Goal: Use online tool/utility: Use online tool/utility

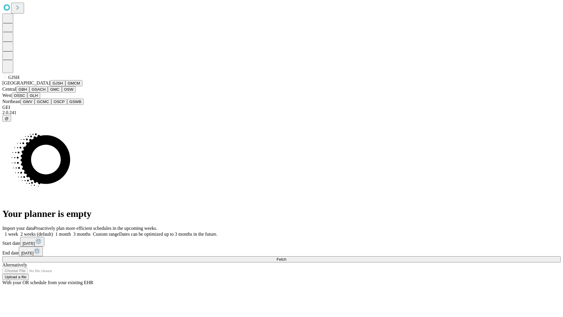
click at [50, 86] on button "GJSH" at bounding box center [57, 83] width 15 height 6
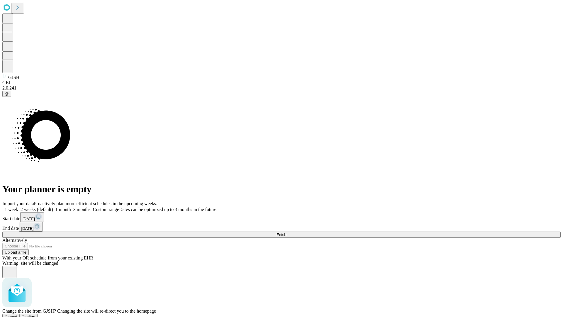
click at [36, 315] on span "Confirm" at bounding box center [29, 317] width 14 height 4
click at [71, 207] on label "1 month" at bounding box center [62, 209] width 18 height 5
click at [286, 232] on span "Fetch" at bounding box center [282, 234] width 10 height 4
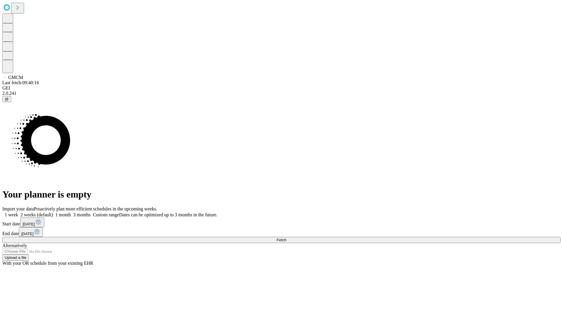
click at [286, 238] on span "Fetch" at bounding box center [282, 240] width 10 height 4
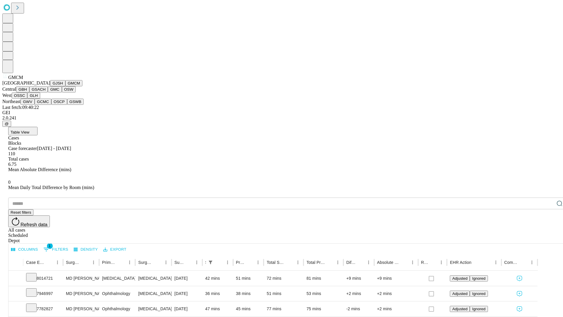
click at [29, 92] on button "GBH" at bounding box center [22, 89] width 13 height 6
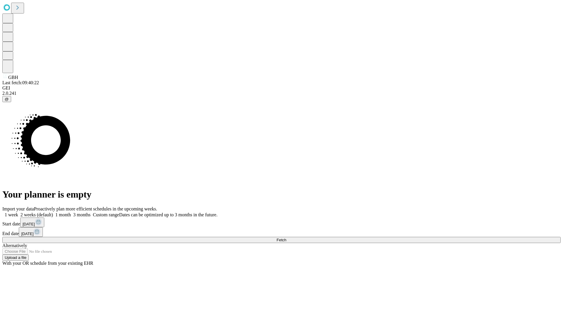
click at [71, 212] on label "1 month" at bounding box center [62, 214] width 18 height 5
click at [286, 238] on span "Fetch" at bounding box center [282, 240] width 10 height 4
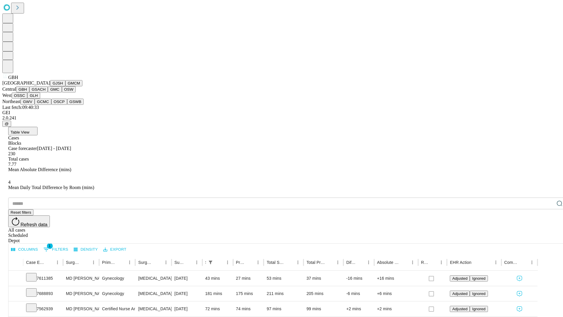
click at [45, 92] on button "GSACH" at bounding box center [38, 89] width 18 height 6
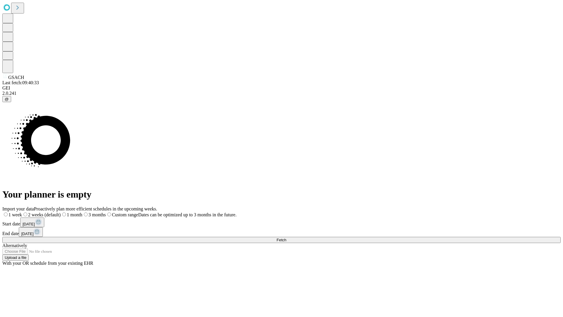
click at [82, 212] on label "1 month" at bounding box center [72, 214] width 22 height 5
click at [286, 238] on span "Fetch" at bounding box center [282, 240] width 10 height 4
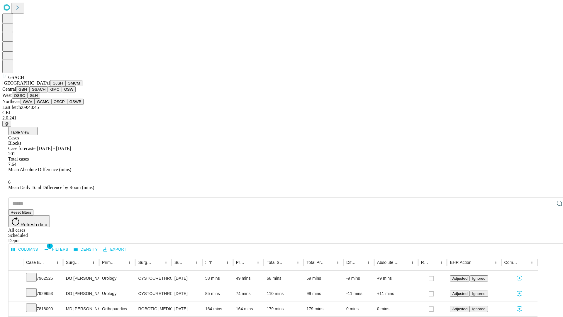
click at [48, 92] on button "GMC" at bounding box center [55, 89] width 14 height 6
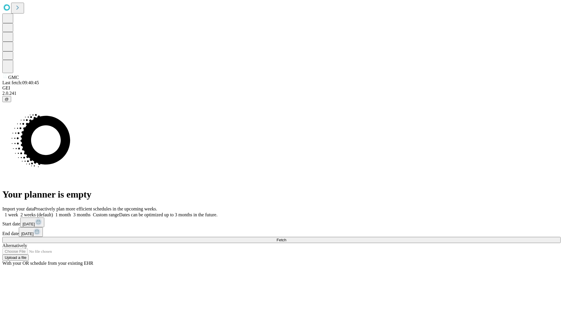
click at [71, 212] on label "1 month" at bounding box center [62, 214] width 18 height 5
click at [286, 238] on span "Fetch" at bounding box center [282, 240] width 10 height 4
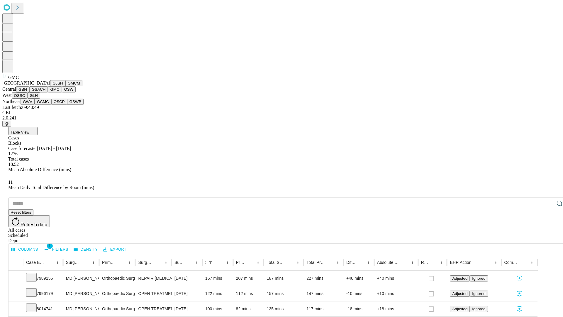
click at [62, 92] on button "OSW" at bounding box center [69, 89] width 14 height 6
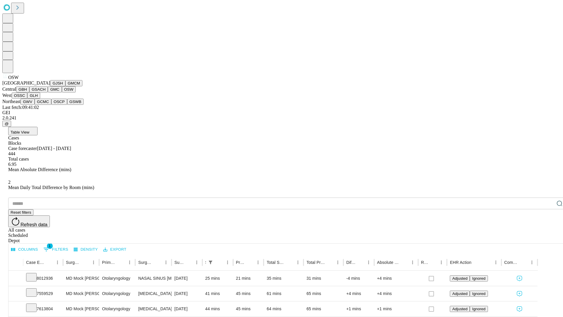
click at [28, 99] on button "OSSC" at bounding box center [20, 95] width 16 height 6
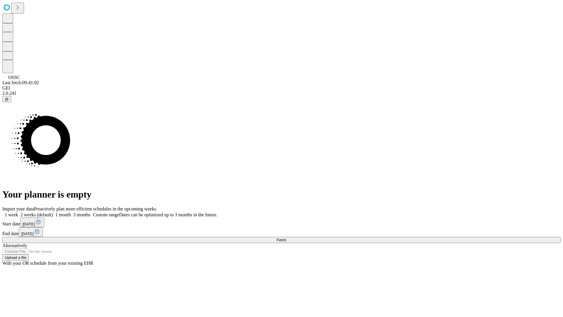
click at [71, 212] on label "1 month" at bounding box center [62, 214] width 18 height 5
click at [286, 238] on span "Fetch" at bounding box center [282, 240] width 10 height 4
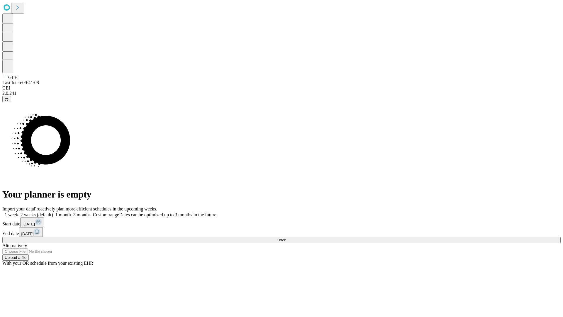
click at [71, 212] on label "1 month" at bounding box center [62, 214] width 18 height 5
click at [286, 238] on span "Fetch" at bounding box center [282, 240] width 10 height 4
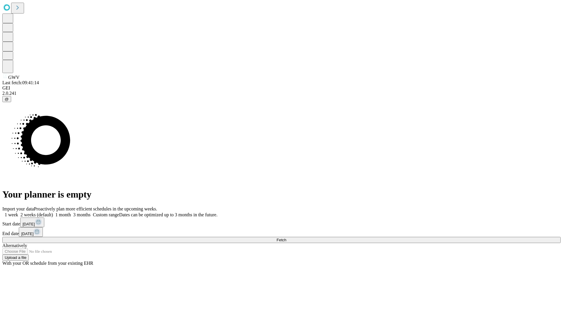
click at [286, 238] on span "Fetch" at bounding box center [282, 240] width 10 height 4
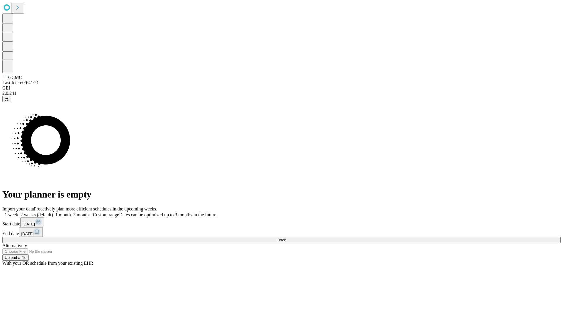
click at [71, 212] on label "1 month" at bounding box center [62, 214] width 18 height 5
click at [286, 238] on span "Fetch" at bounding box center [282, 240] width 10 height 4
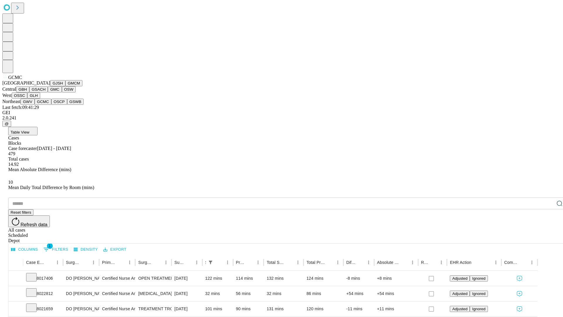
click at [51, 105] on button "OSCP" at bounding box center [59, 102] width 16 height 6
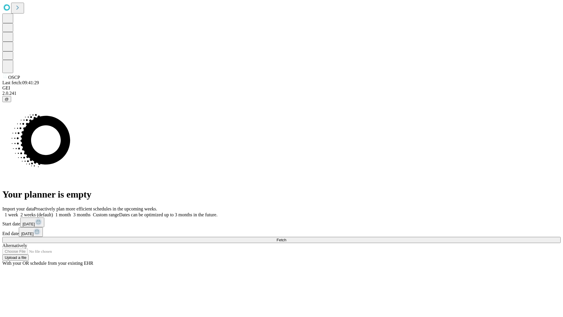
click at [71, 212] on label "1 month" at bounding box center [62, 214] width 18 height 5
click at [286, 238] on span "Fetch" at bounding box center [282, 240] width 10 height 4
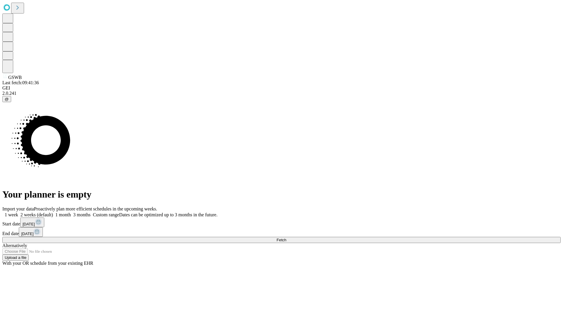
click at [71, 212] on label "1 month" at bounding box center [62, 214] width 18 height 5
click at [286, 238] on span "Fetch" at bounding box center [282, 240] width 10 height 4
